Goal: Transaction & Acquisition: Purchase product/service

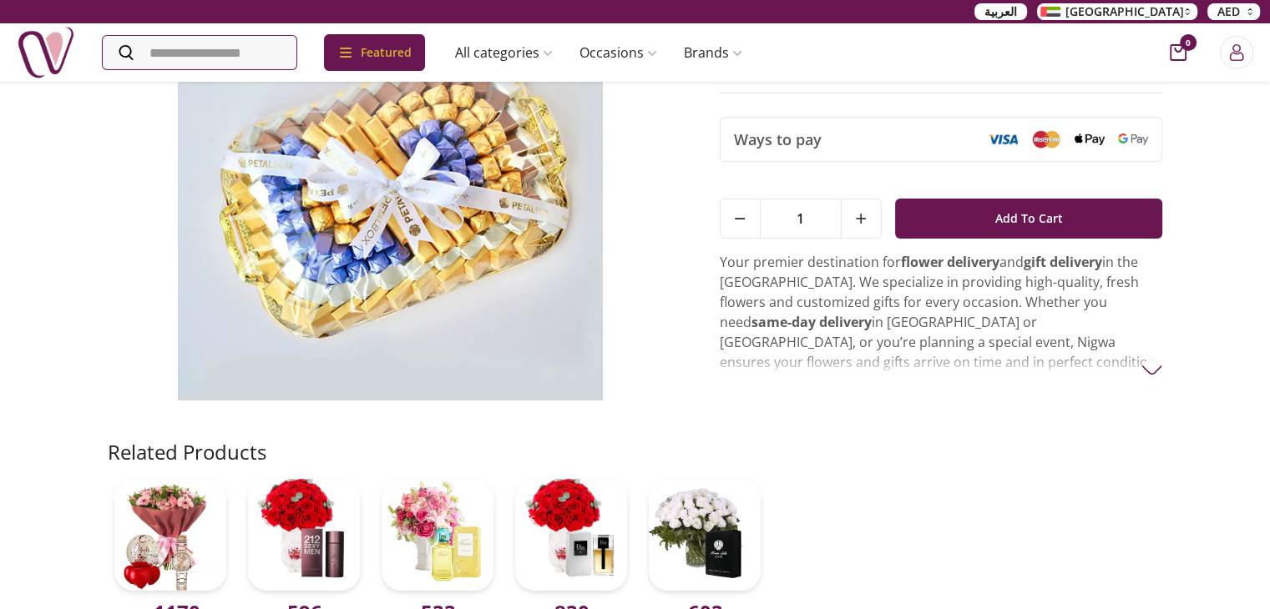
scroll to position [106, 0]
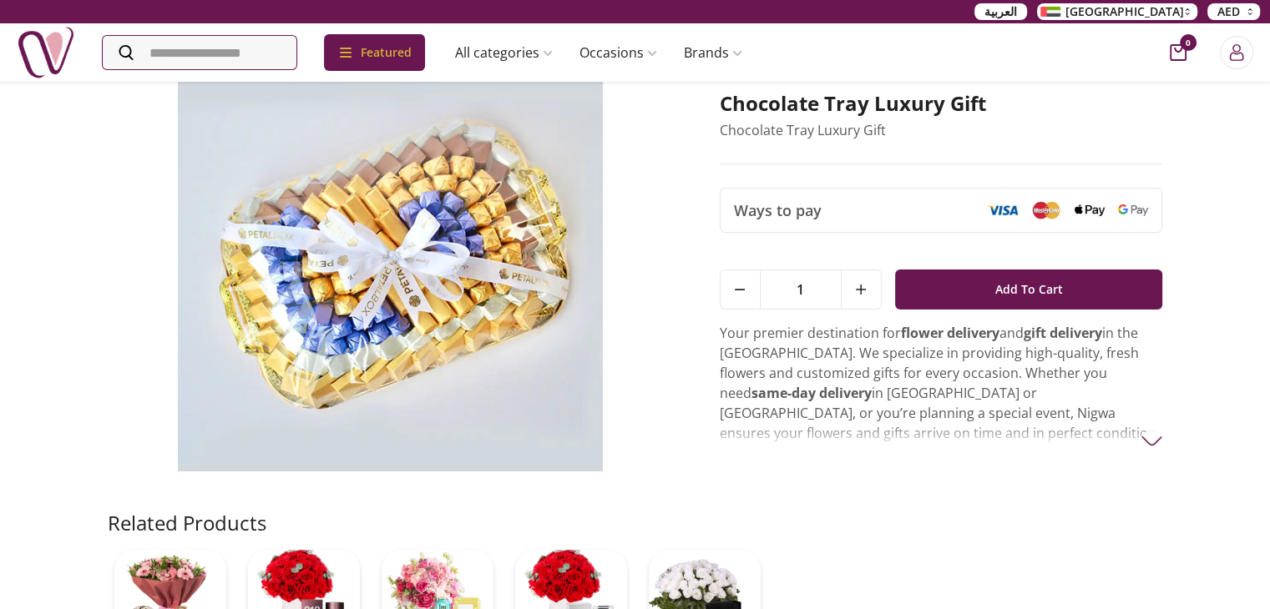
click at [775, 371] on p "Your premier destination for flower delivery and gift delivery in the [GEOGRAPH…" at bounding box center [941, 433] width 443 height 220
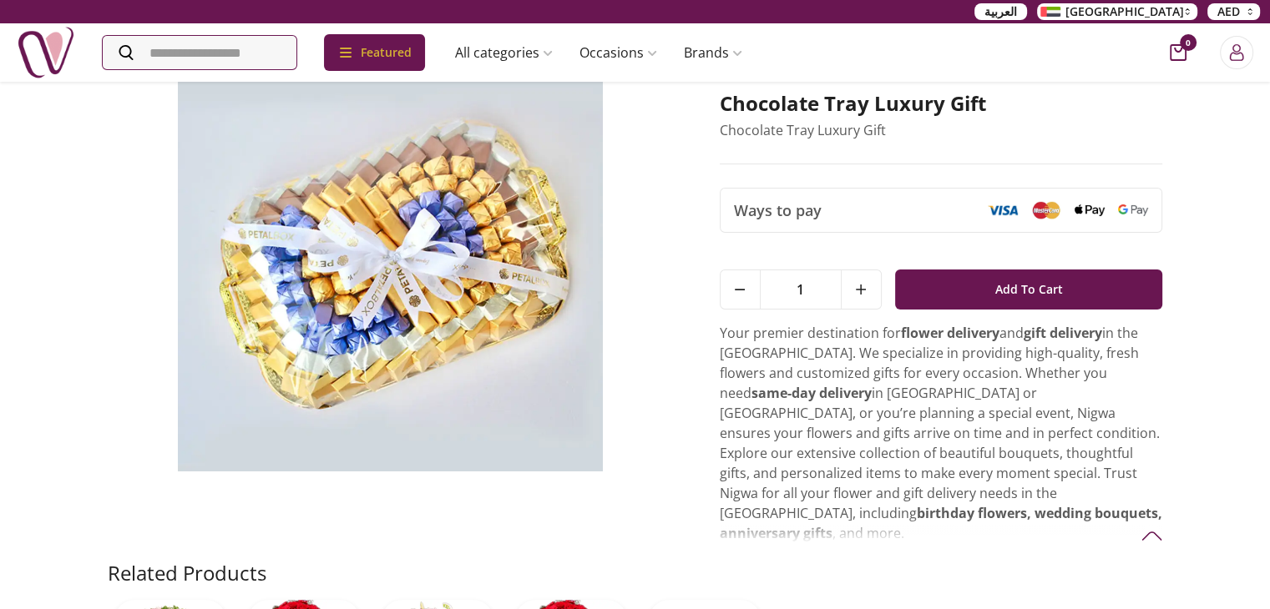
click at [765, 346] on p "Your premier destination for flower delivery and gift delivery in the [GEOGRAPH…" at bounding box center [941, 433] width 443 height 220
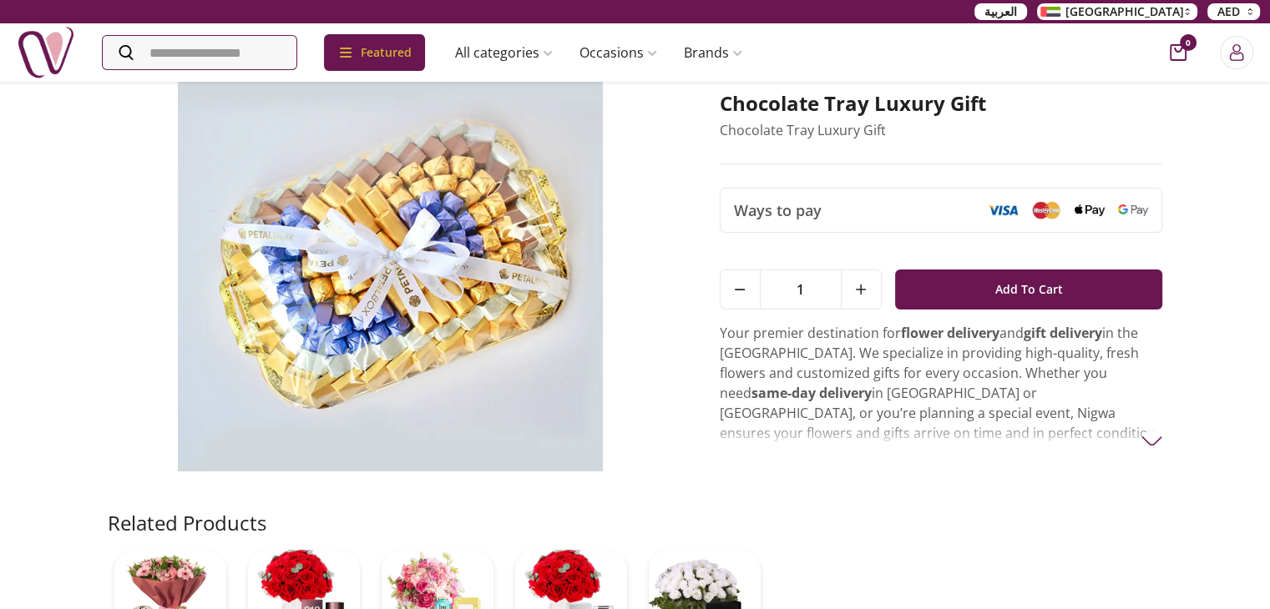
click at [789, 356] on p "Your premier destination for flower delivery and gift delivery in the [GEOGRAPH…" at bounding box center [941, 433] width 443 height 220
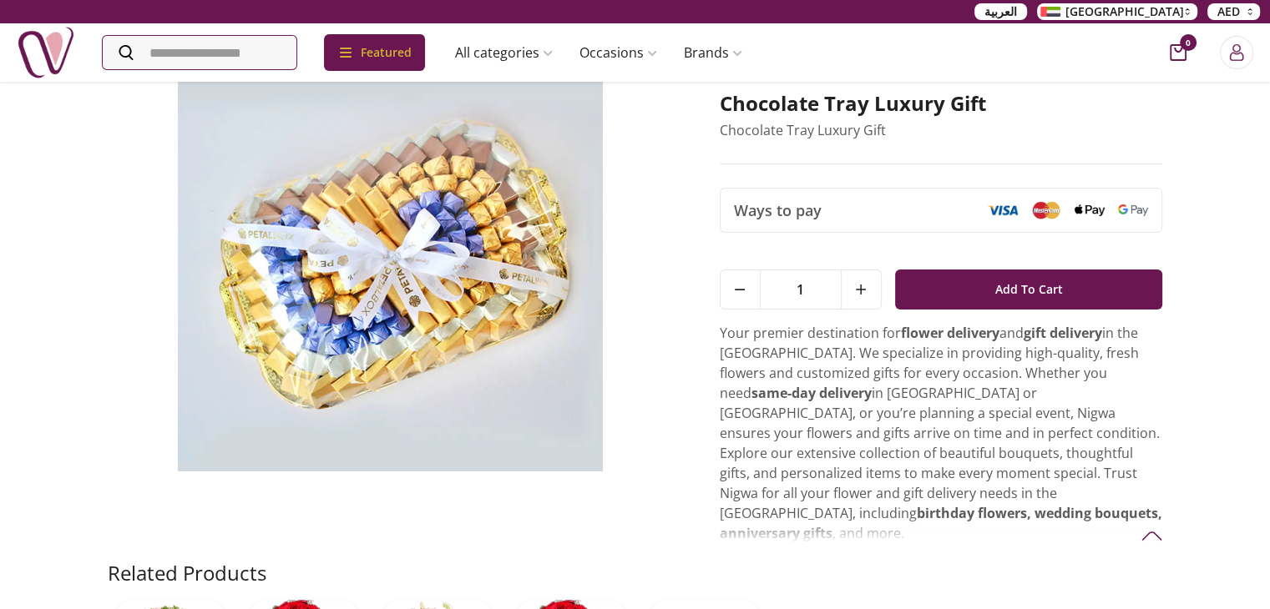
click at [1228, 255] on div "Home / products / chocolate tray luxury gift?gad_source=1&gad_campaignid=227631…" at bounding box center [635, 373] width 1270 height 798
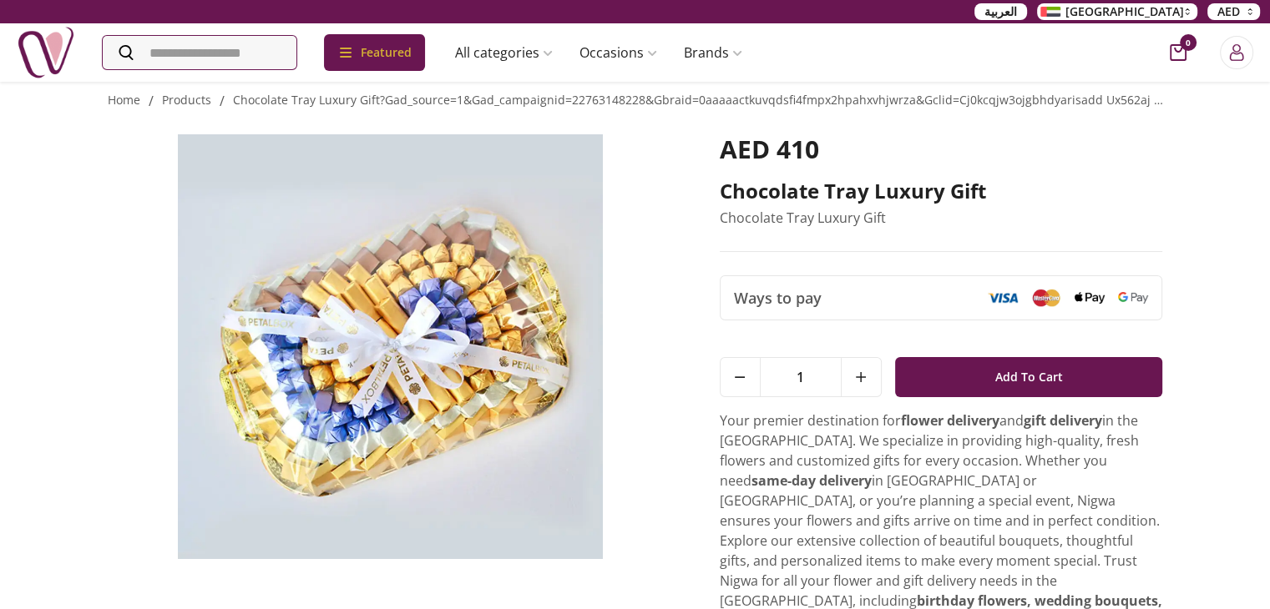
scroll to position [17, 0]
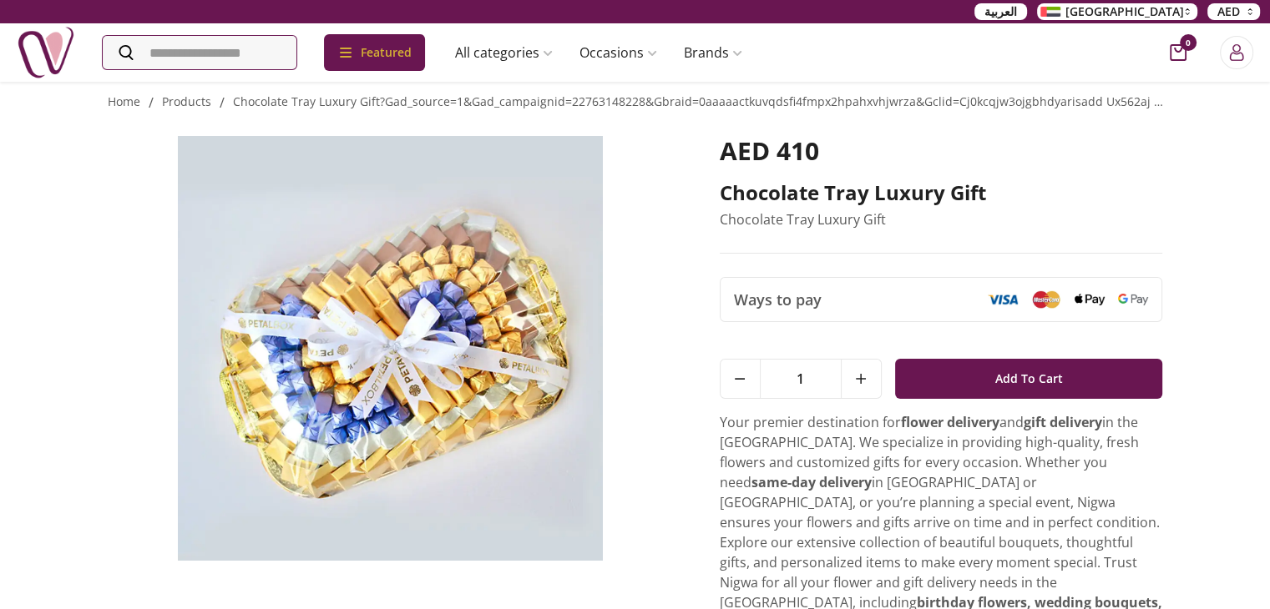
click at [818, 427] on p "Your premier destination for flower delivery and gift delivery in the [GEOGRAPH…" at bounding box center [941, 522] width 443 height 220
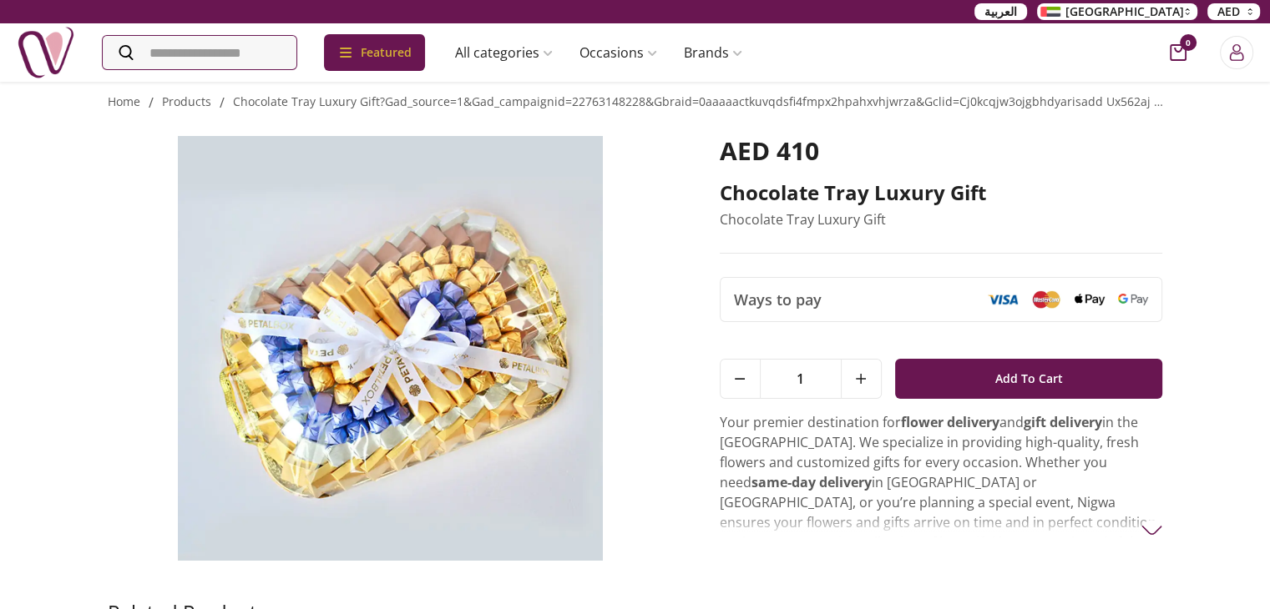
click at [837, 458] on p "Your premier destination for flower delivery and gift delivery in the [GEOGRAPH…" at bounding box center [941, 522] width 443 height 220
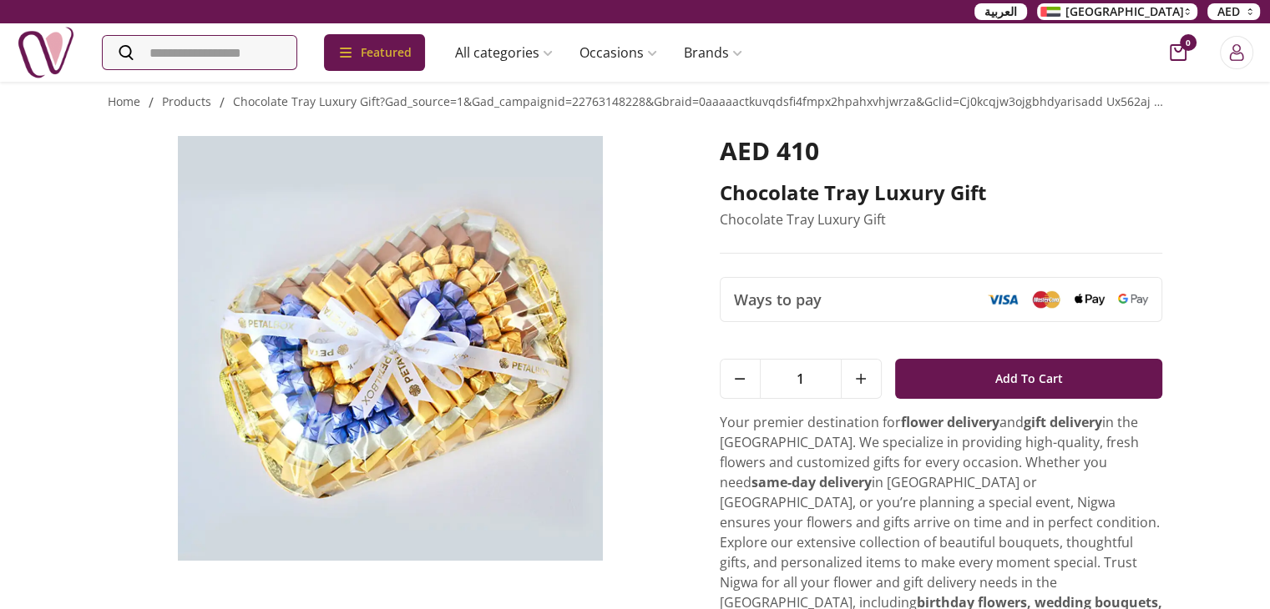
click at [1213, 452] on div "Home / products / chocolate tray luxury gift?gad_source=1&gad_campaignid=227631…" at bounding box center [635, 462] width 1270 height 798
click at [1230, 452] on div "Home / products / chocolate tray luxury gift?gad_source=1&gad_campaignid=227631…" at bounding box center [635, 462] width 1270 height 798
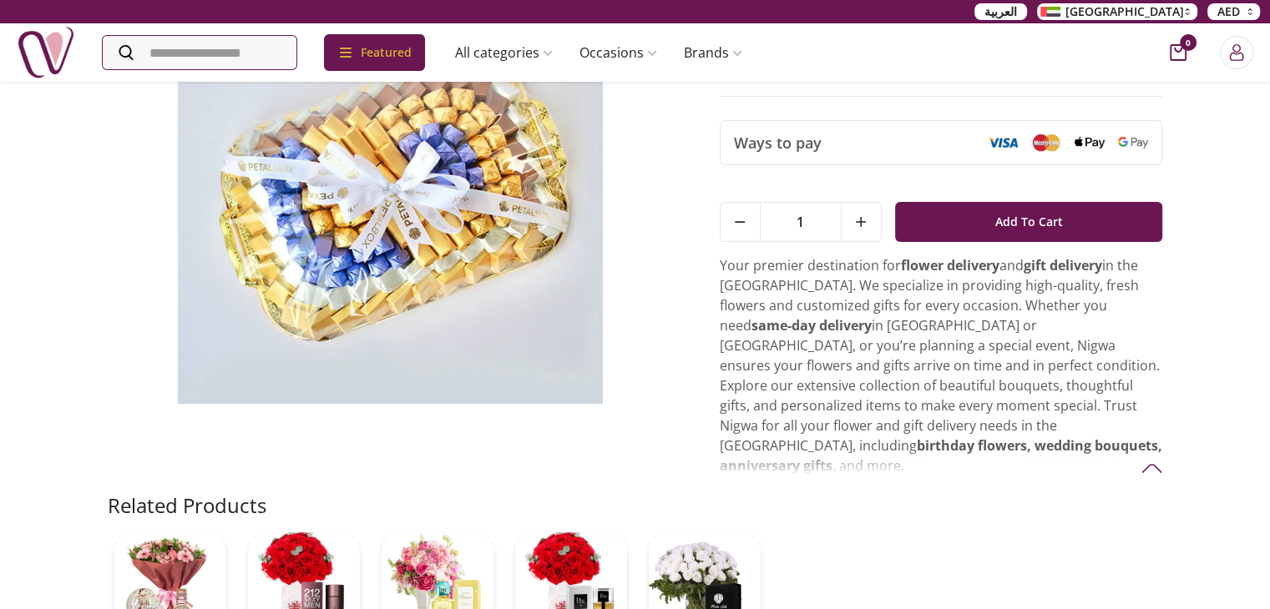
scroll to position [177, 0]
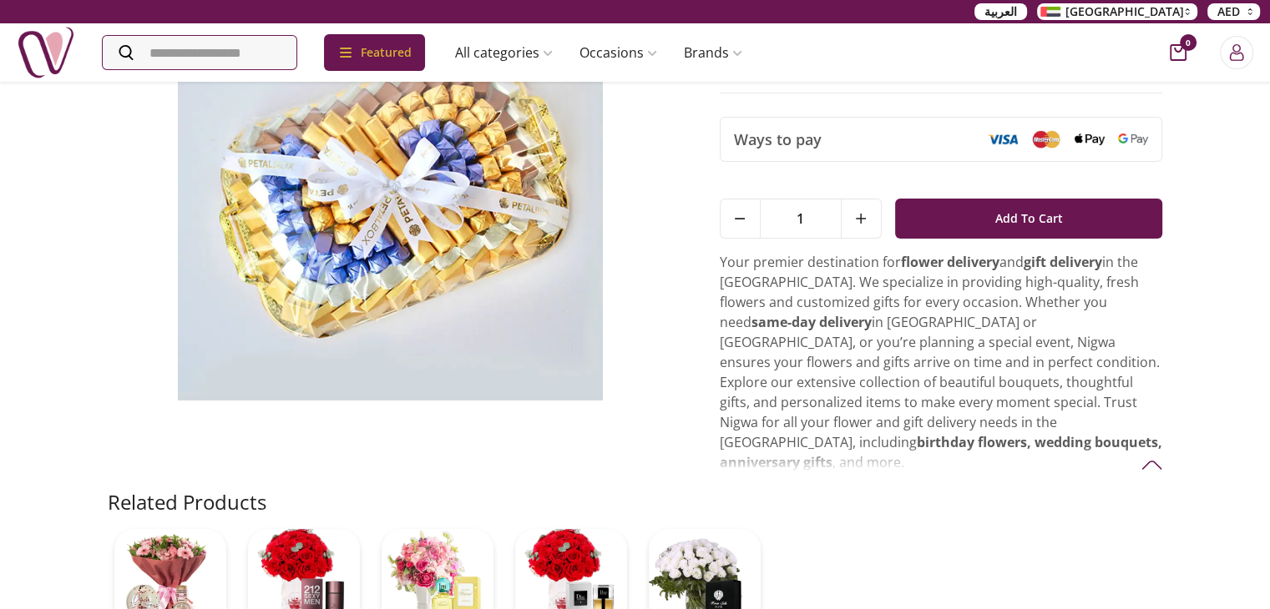
click at [1232, 379] on div "Home / products / chocolate tray luxury gift?gad_source=1&gad_campaignid=227631…" at bounding box center [635, 302] width 1270 height 798
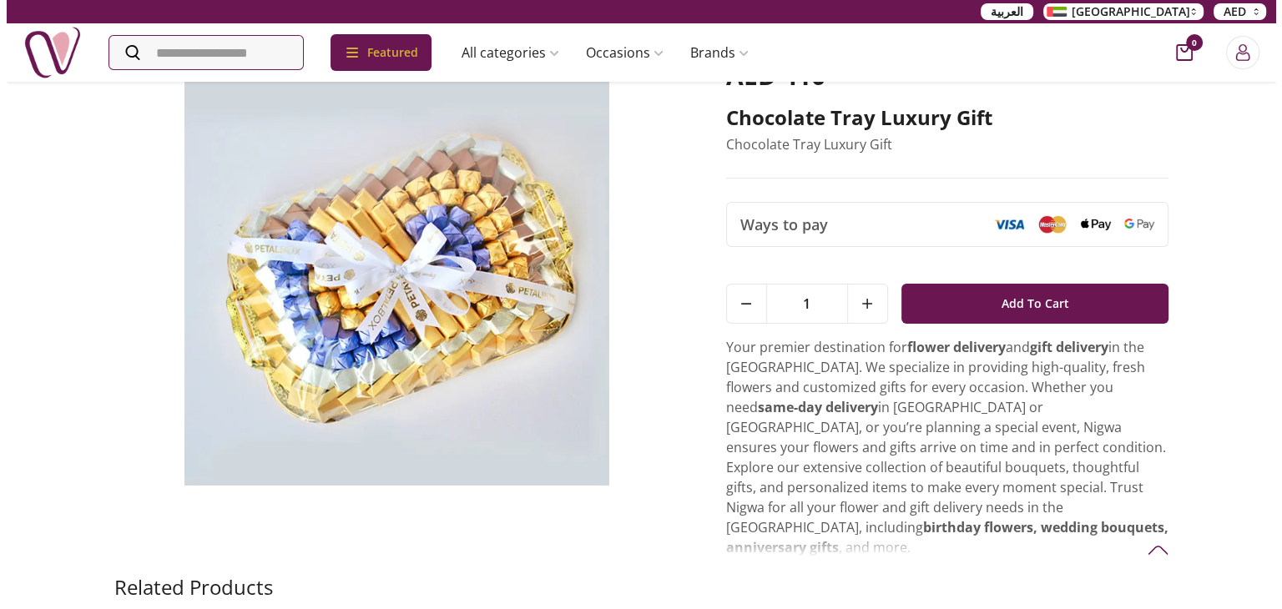
scroll to position [90, 0]
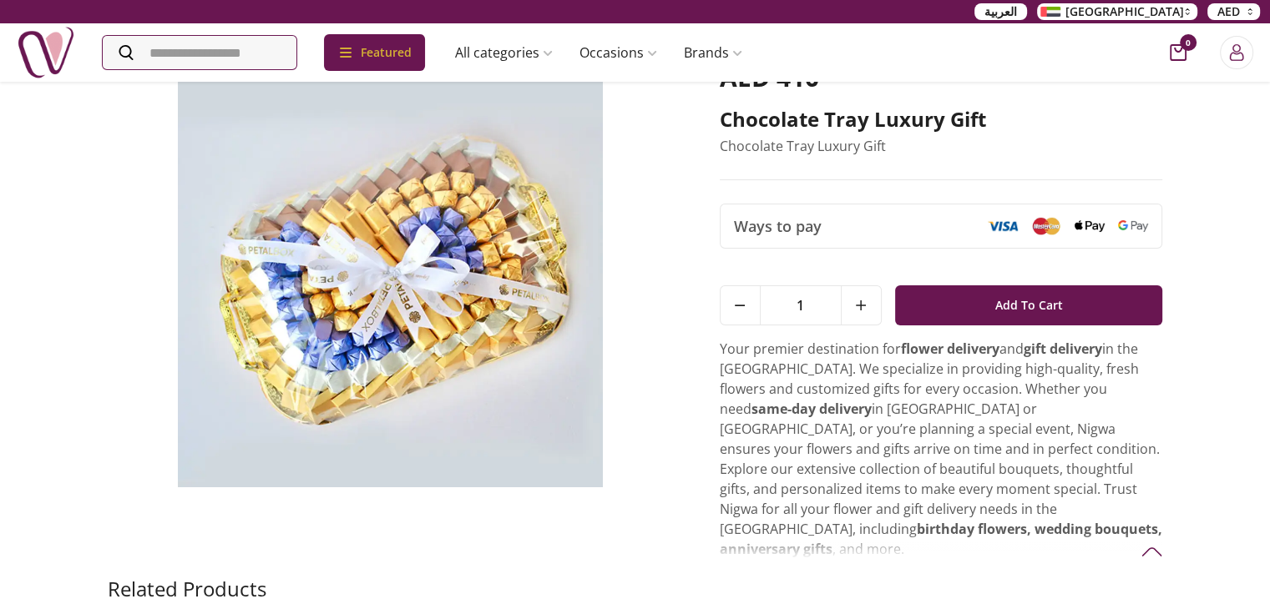
click at [382, 265] on img at bounding box center [390, 275] width 565 height 425
